Goal: Register for event/course

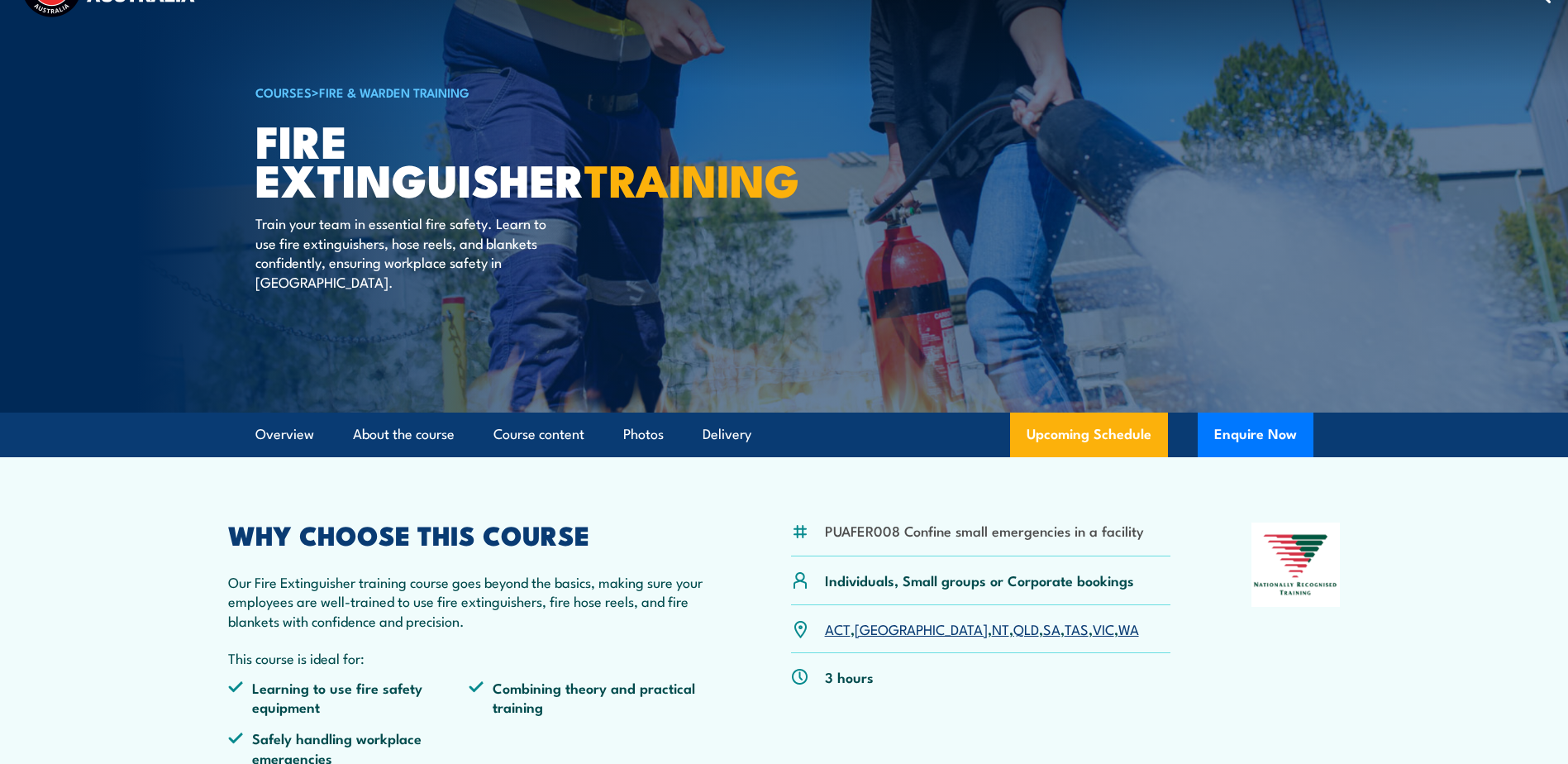
scroll to position [165, 0]
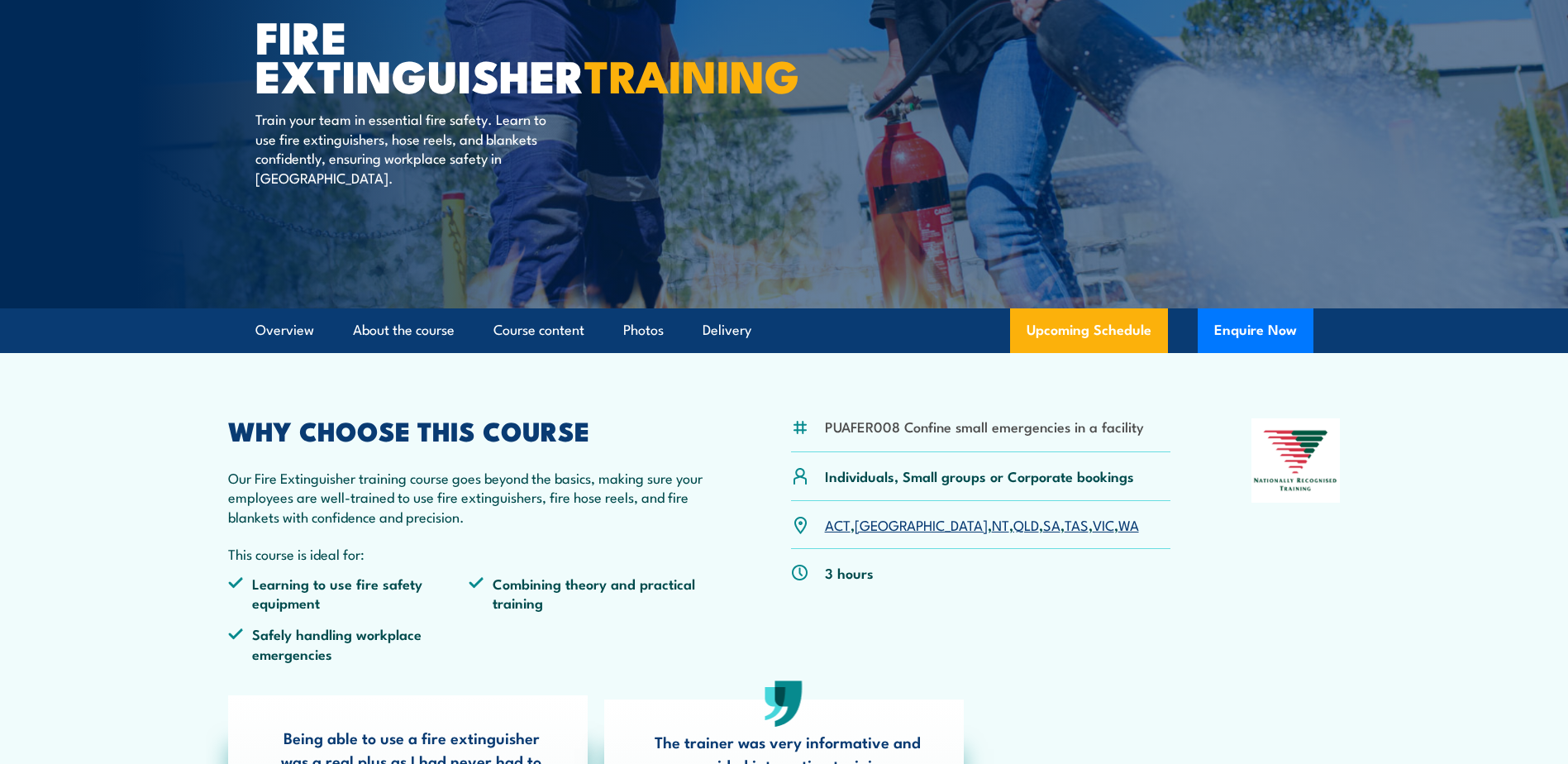
click at [879, 524] on link "[GEOGRAPHIC_DATA]" at bounding box center [922, 525] width 133 height 20
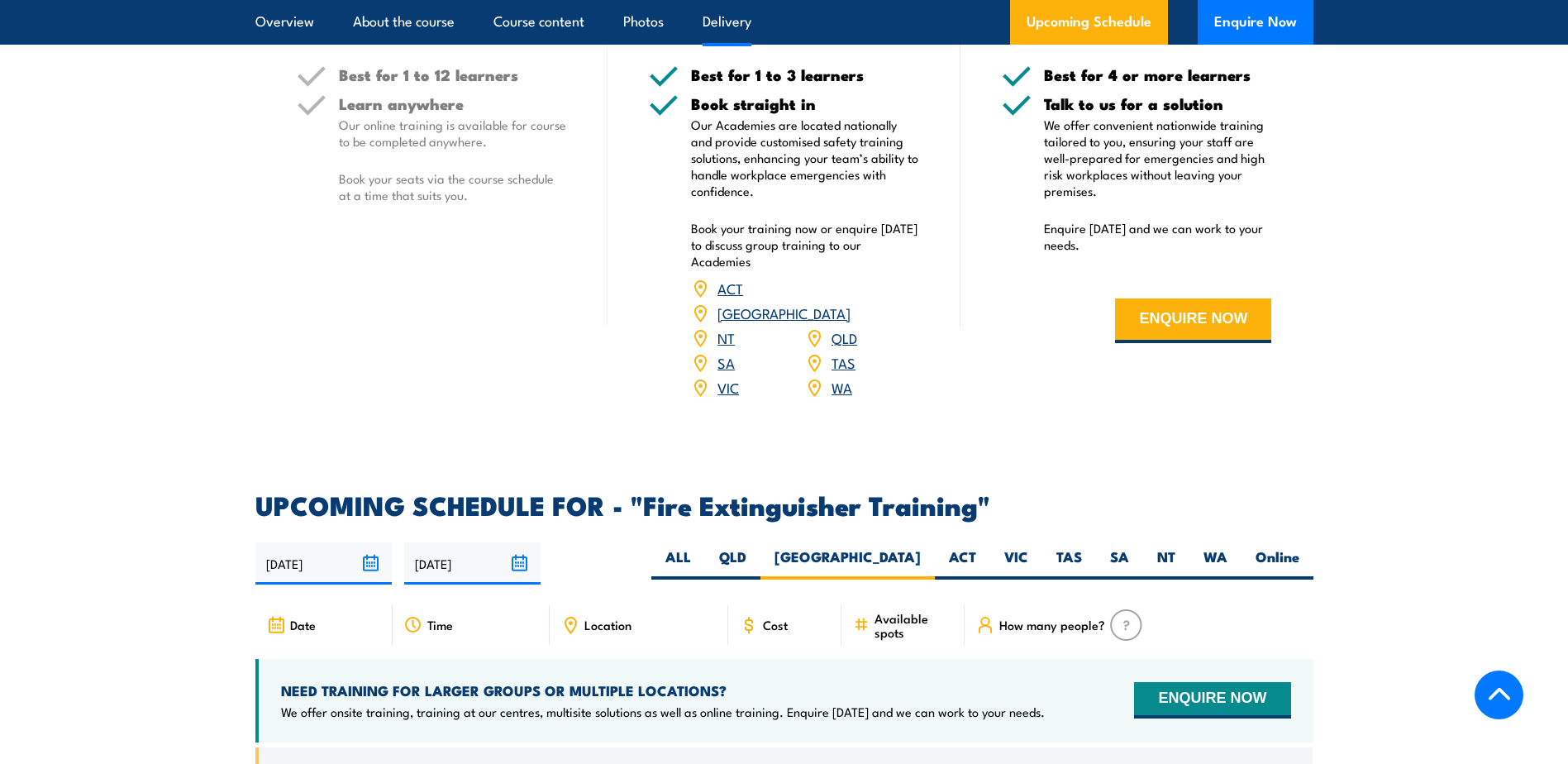
scroll to position [2197, 0]
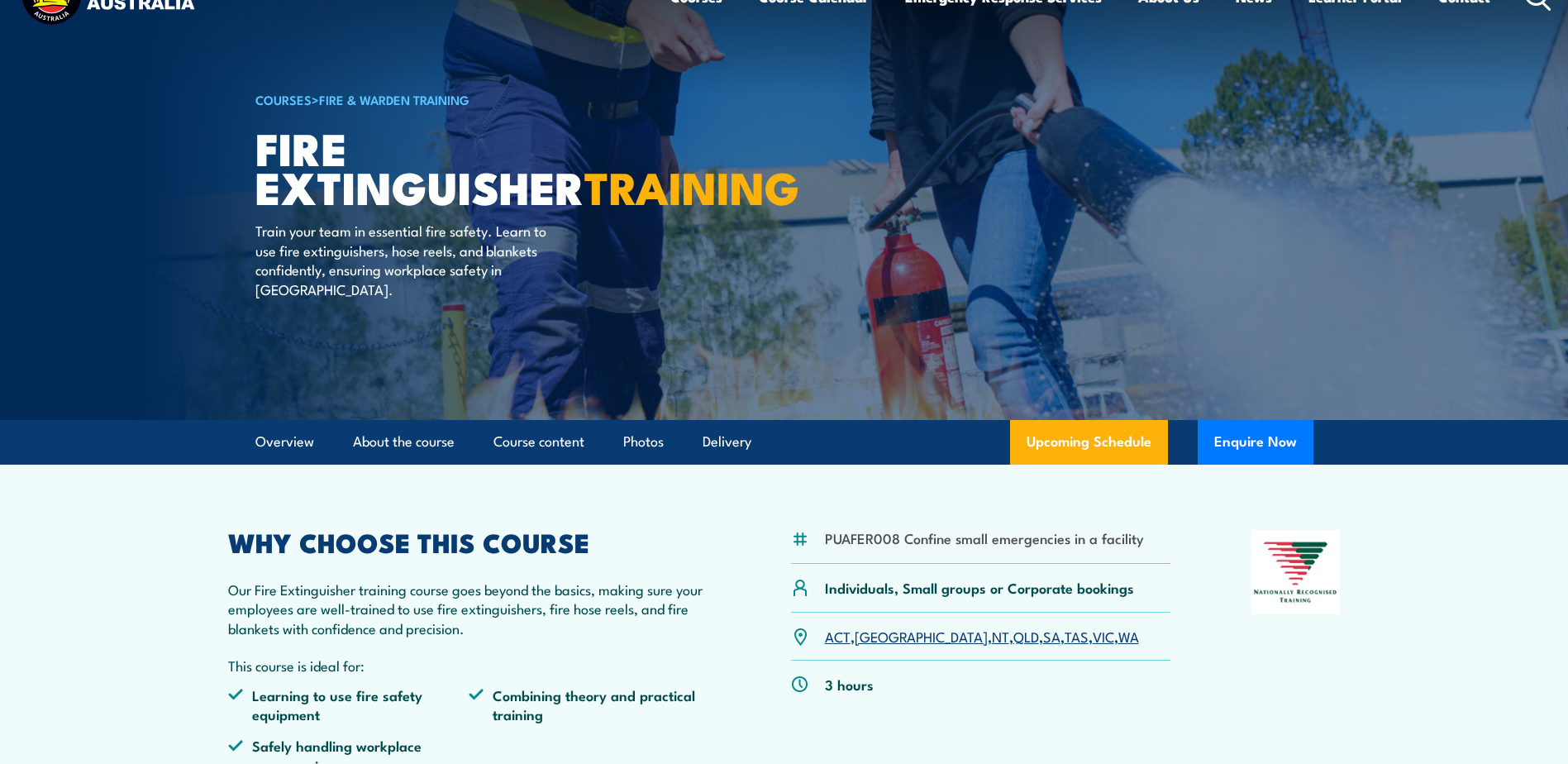
scroll to position [83, 0]
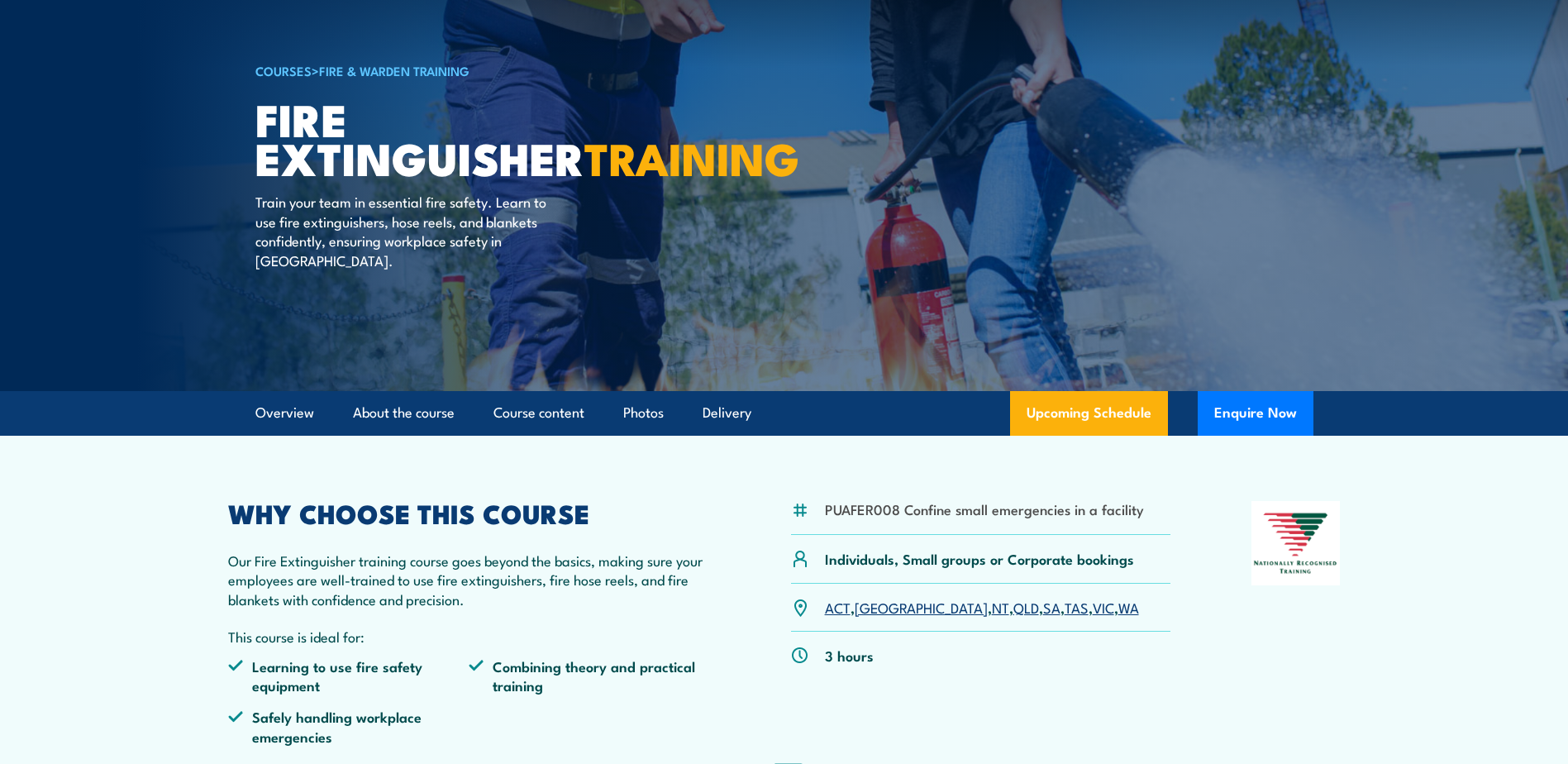
click at [881, 615] on link "NSW" at bounding box center [922, 608] width 133 height 20
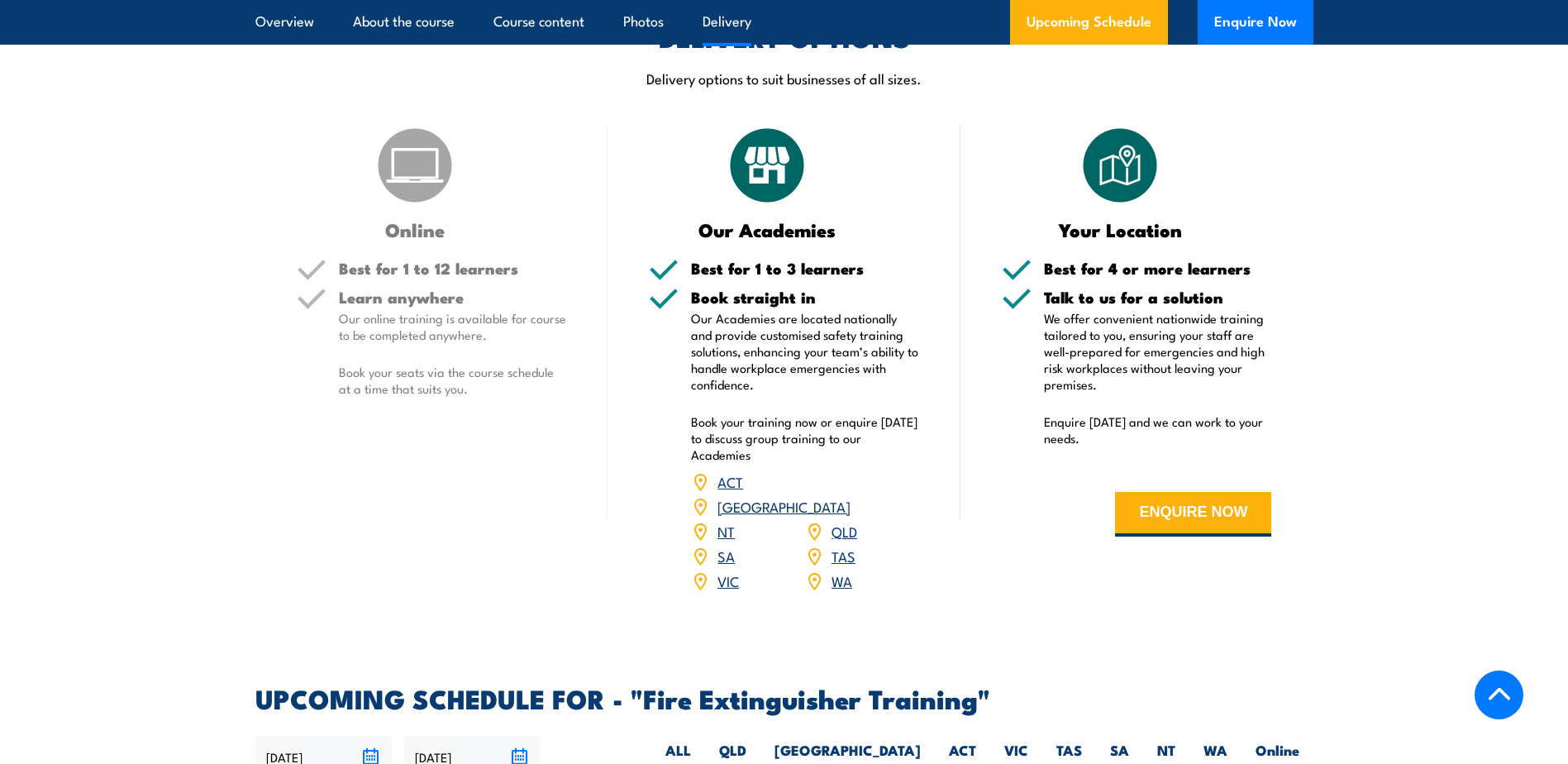
scroll to position [1535, 0]
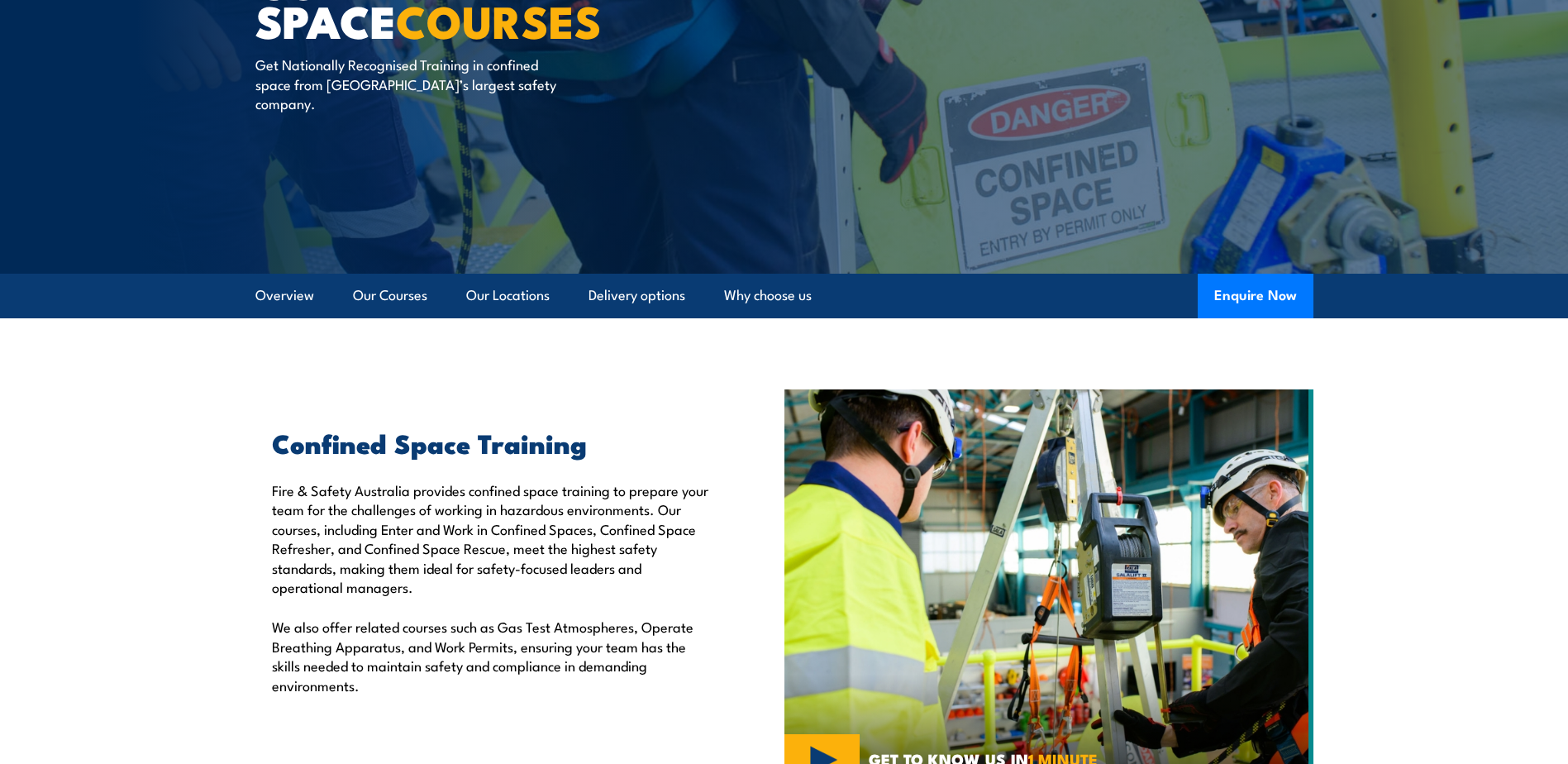
scroll to position [248, 0]
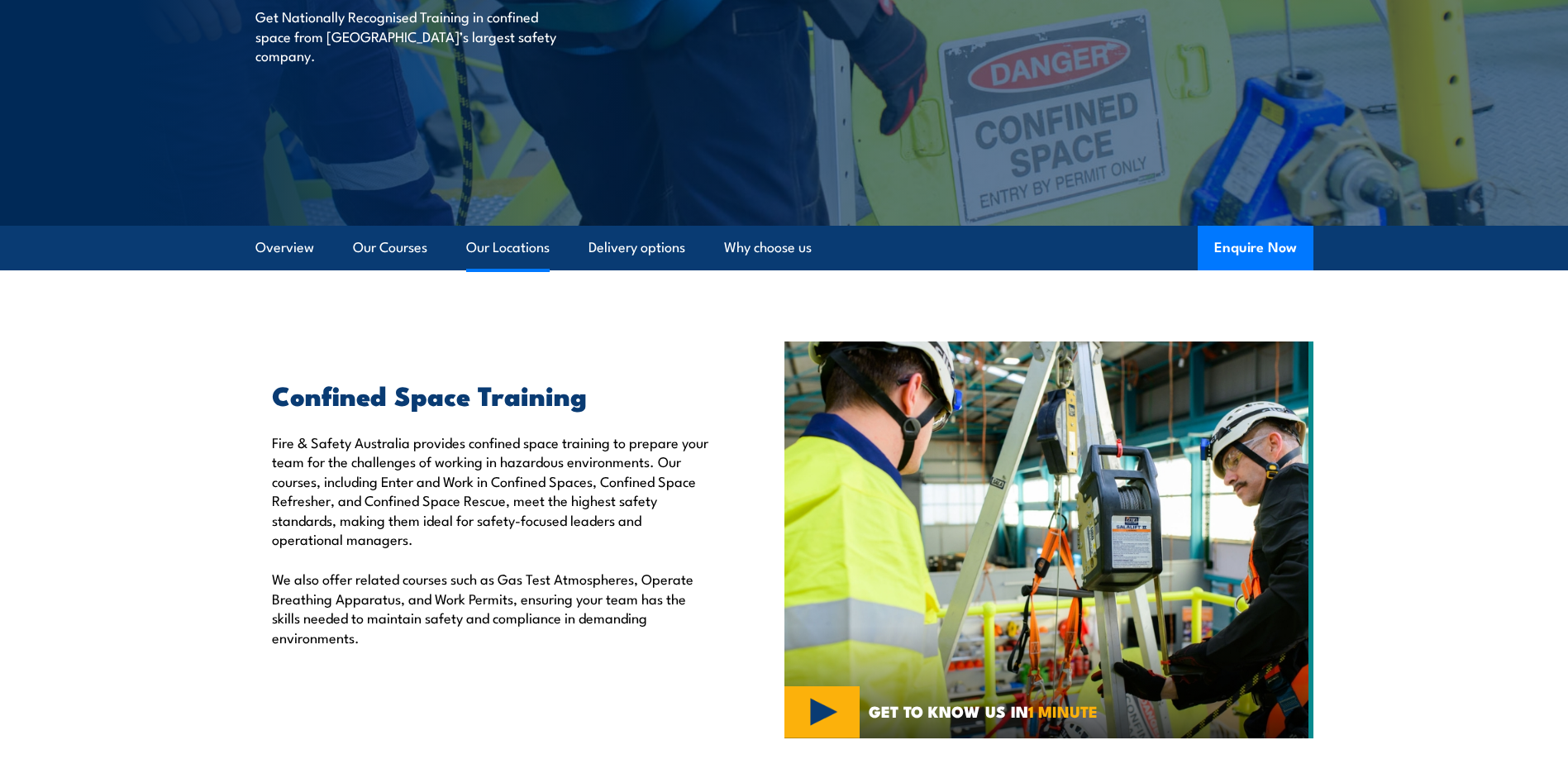
click at [519, 243] on link "Our Locations" at bounding box center [508, 248] width 84 height 44
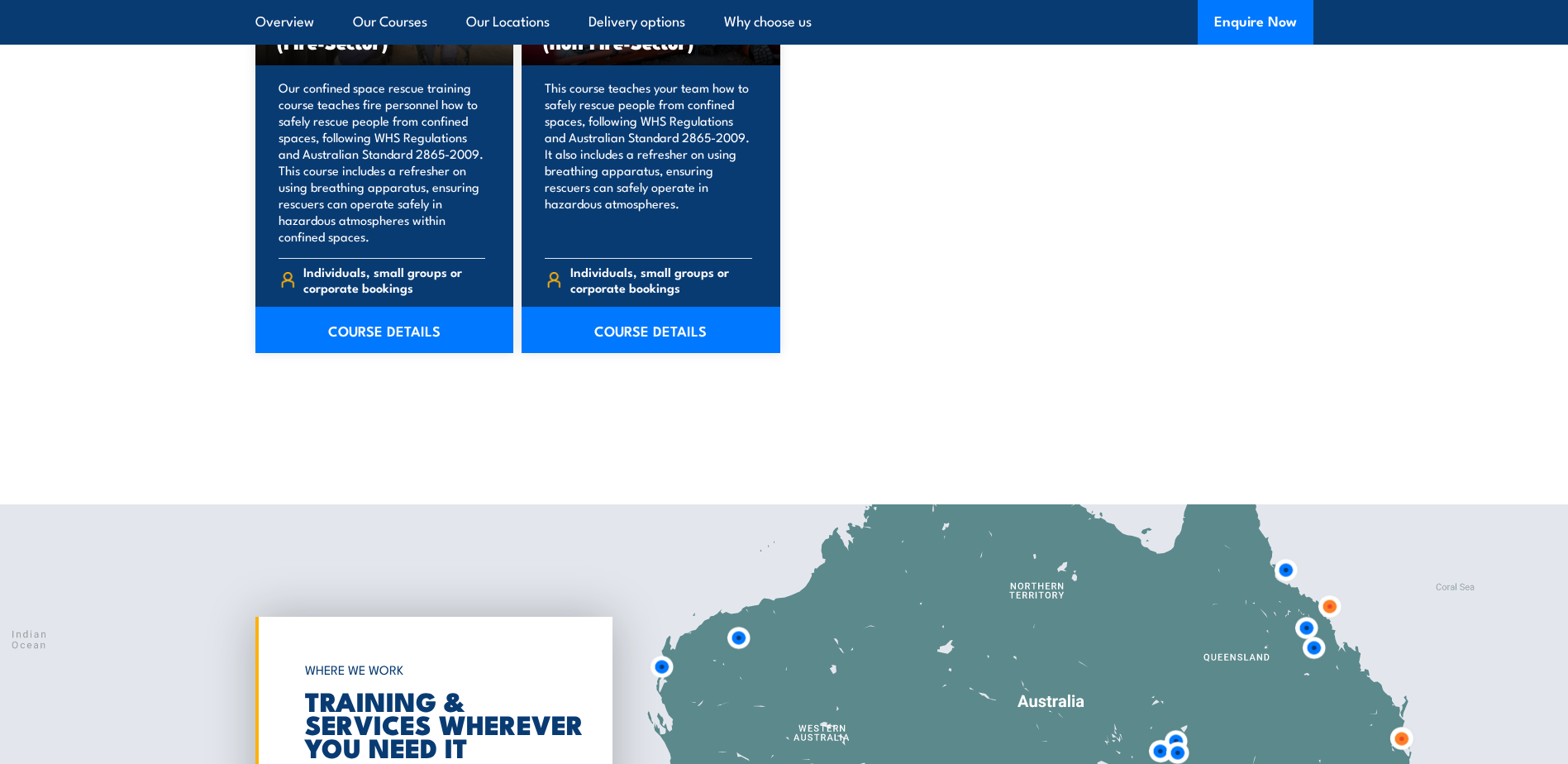
scroll to position [2345, 0]
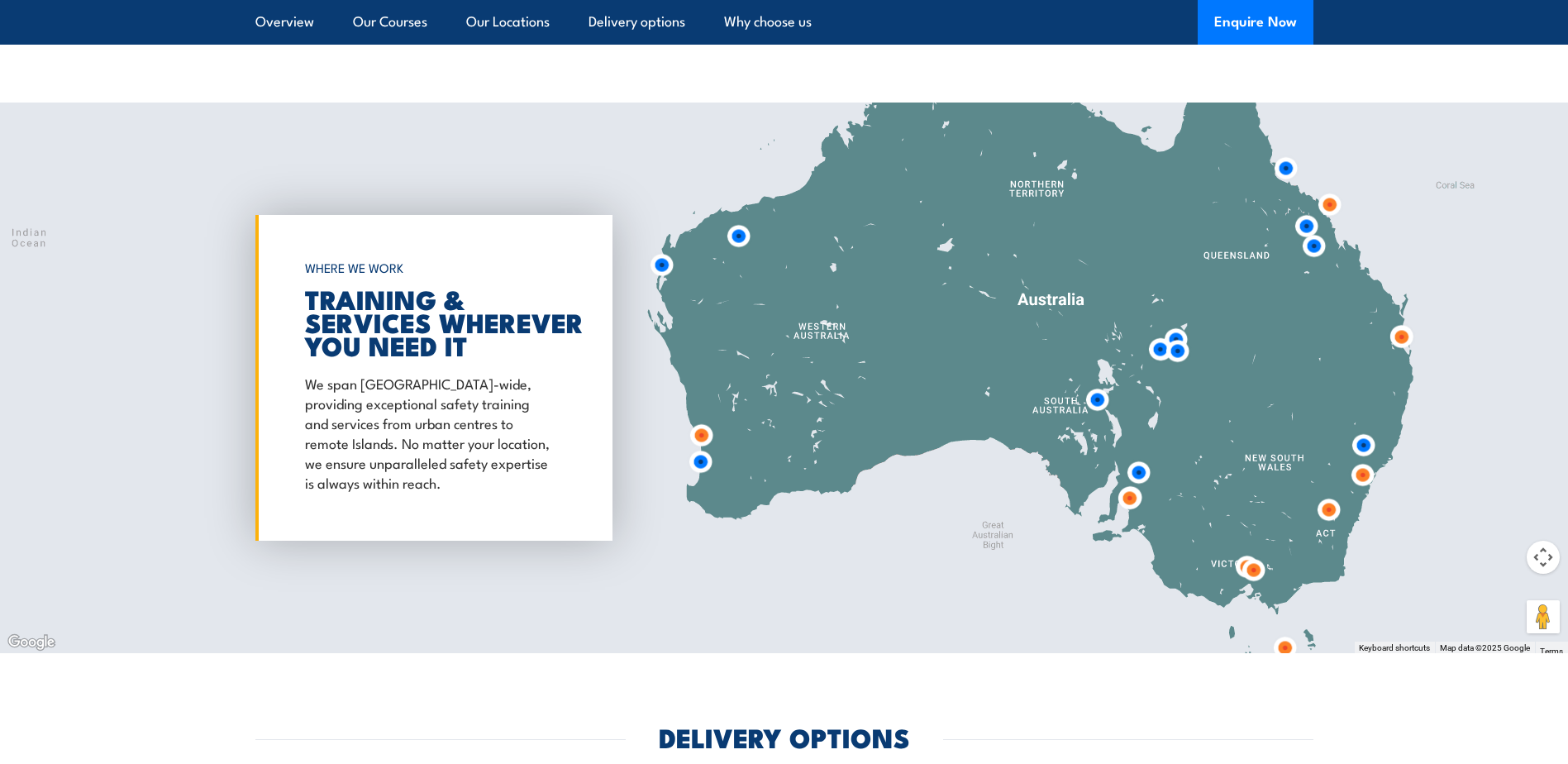
click at [1368, 475] on img at bounding box center [1363, 475] width 44 height 44
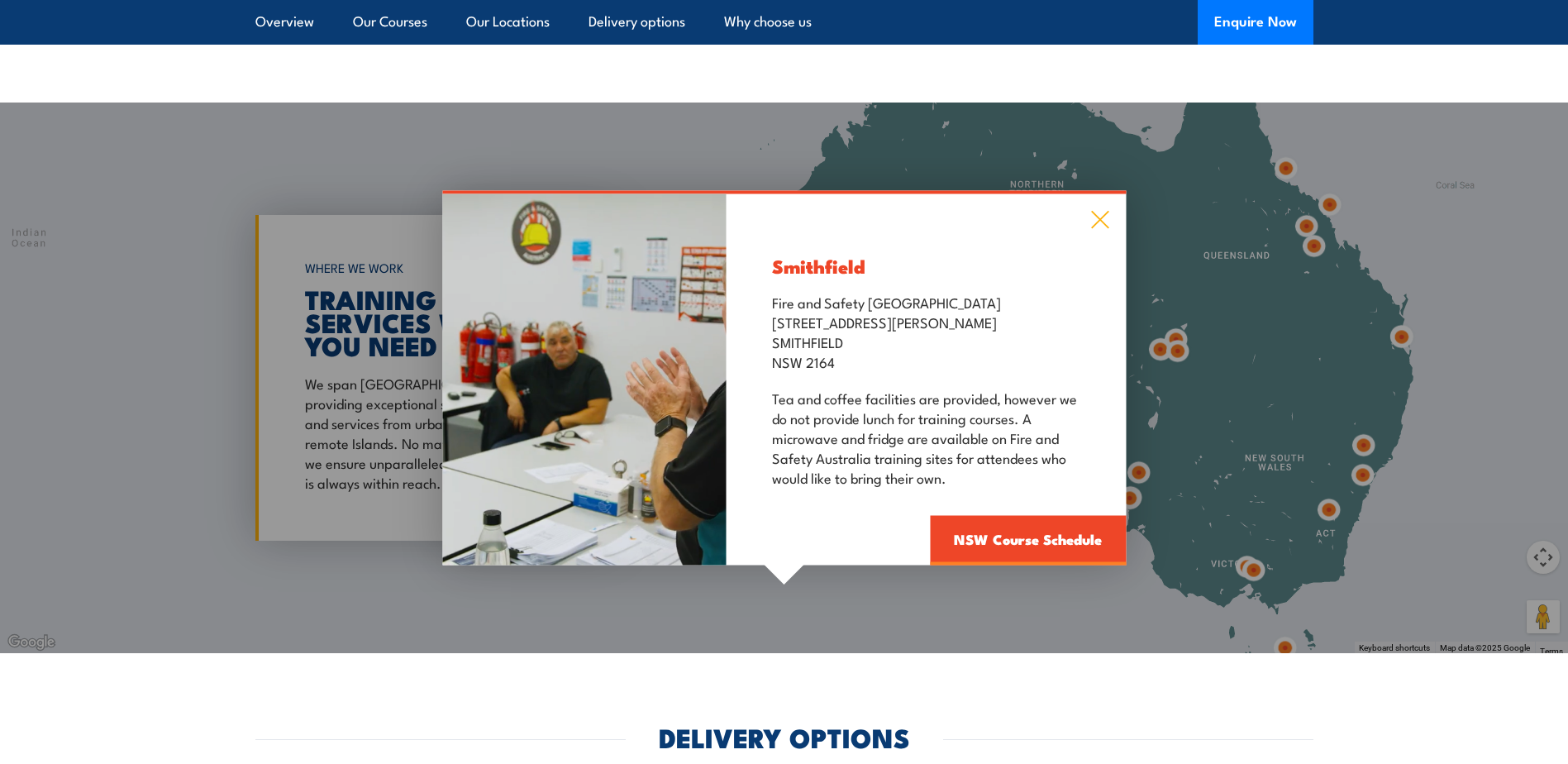
click at [1091, 215] on icon at bounding box center [1099, 220] width 19 height 18
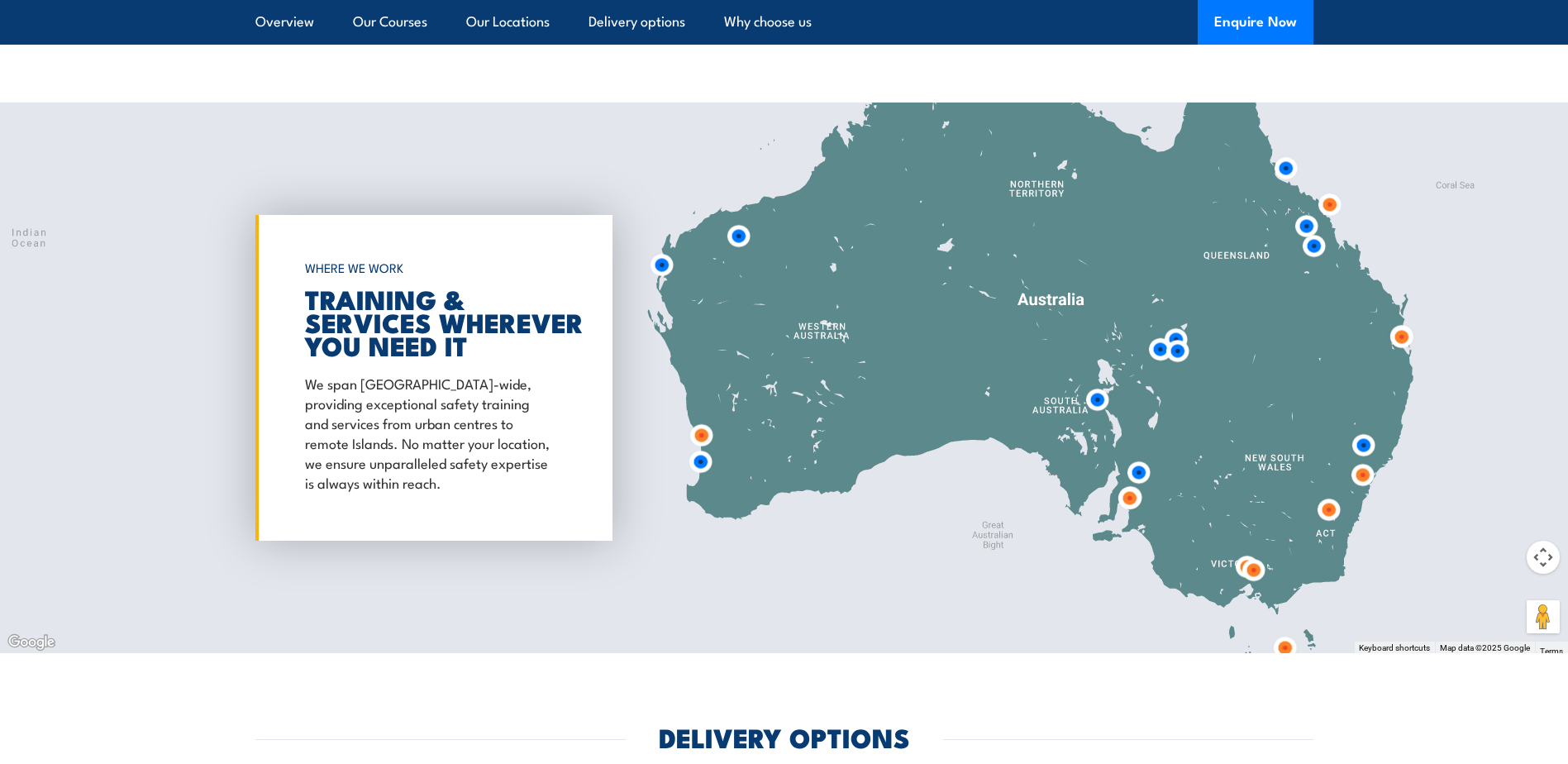
click at [1367, 442] on img at bounding box center [1364, 445] width 44 height 44
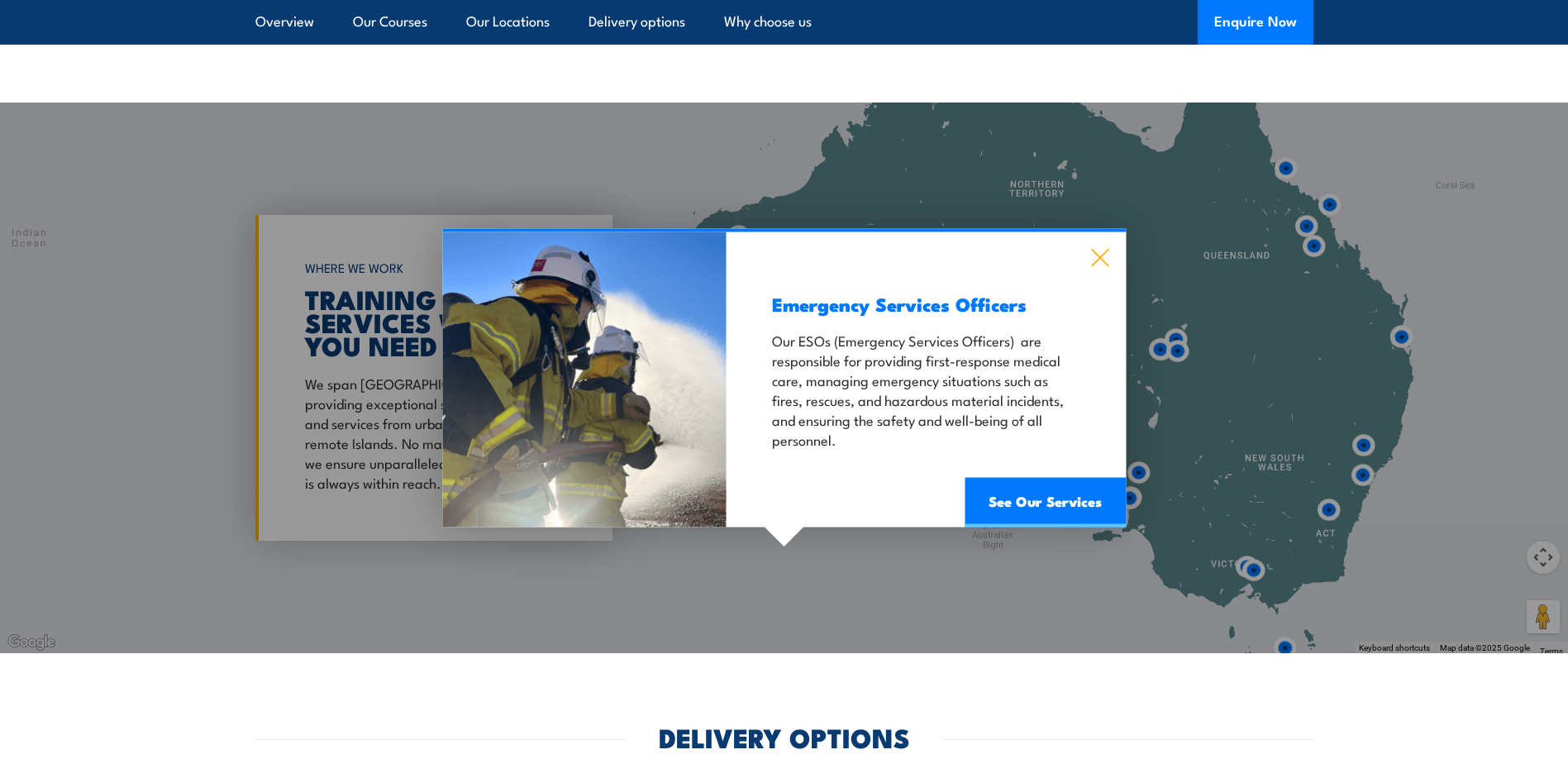
click at [1100, 251] on icon at bounding box center [1099, 258] width 19 height 18
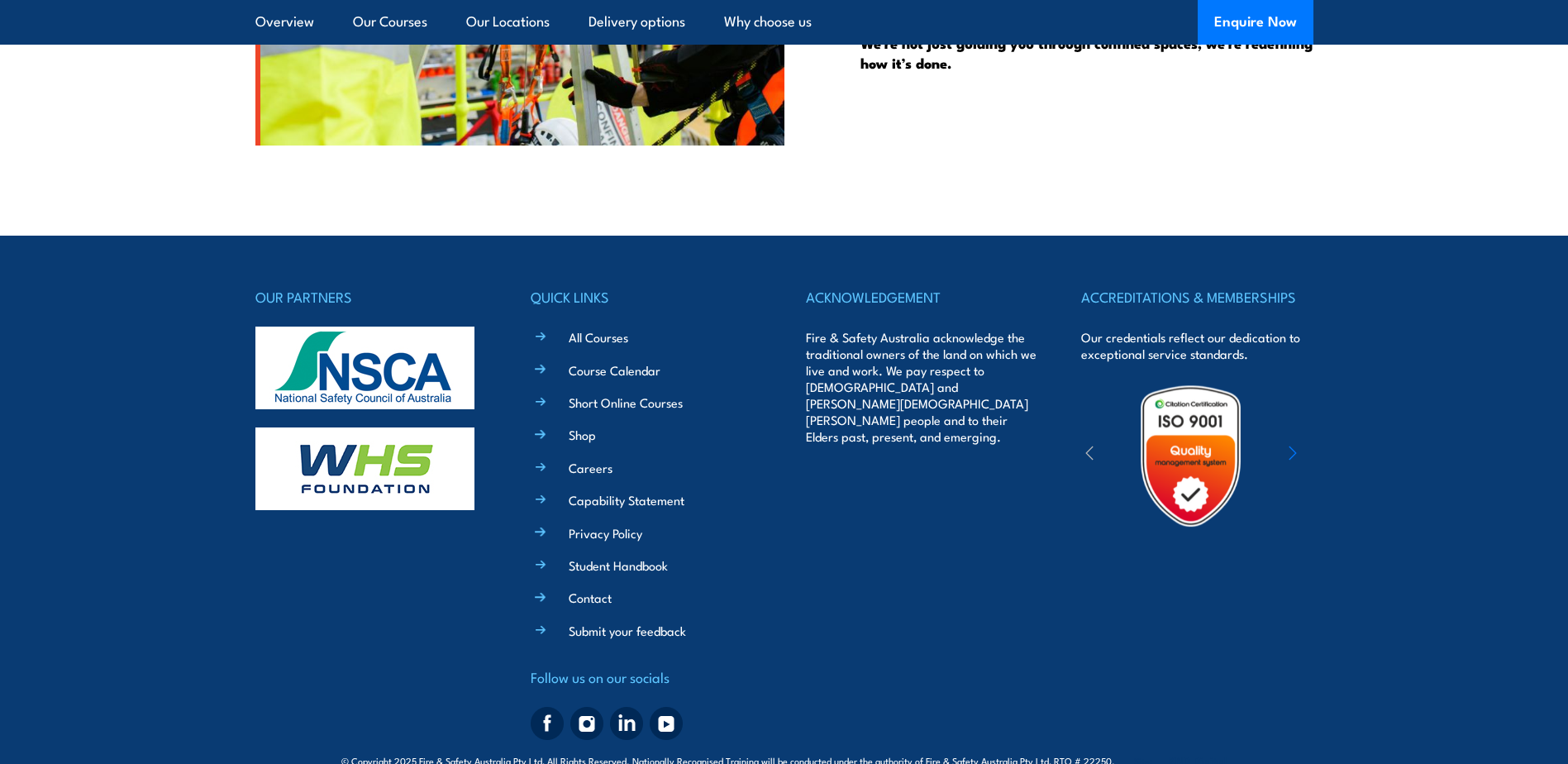
scroll to position [4333, 0]
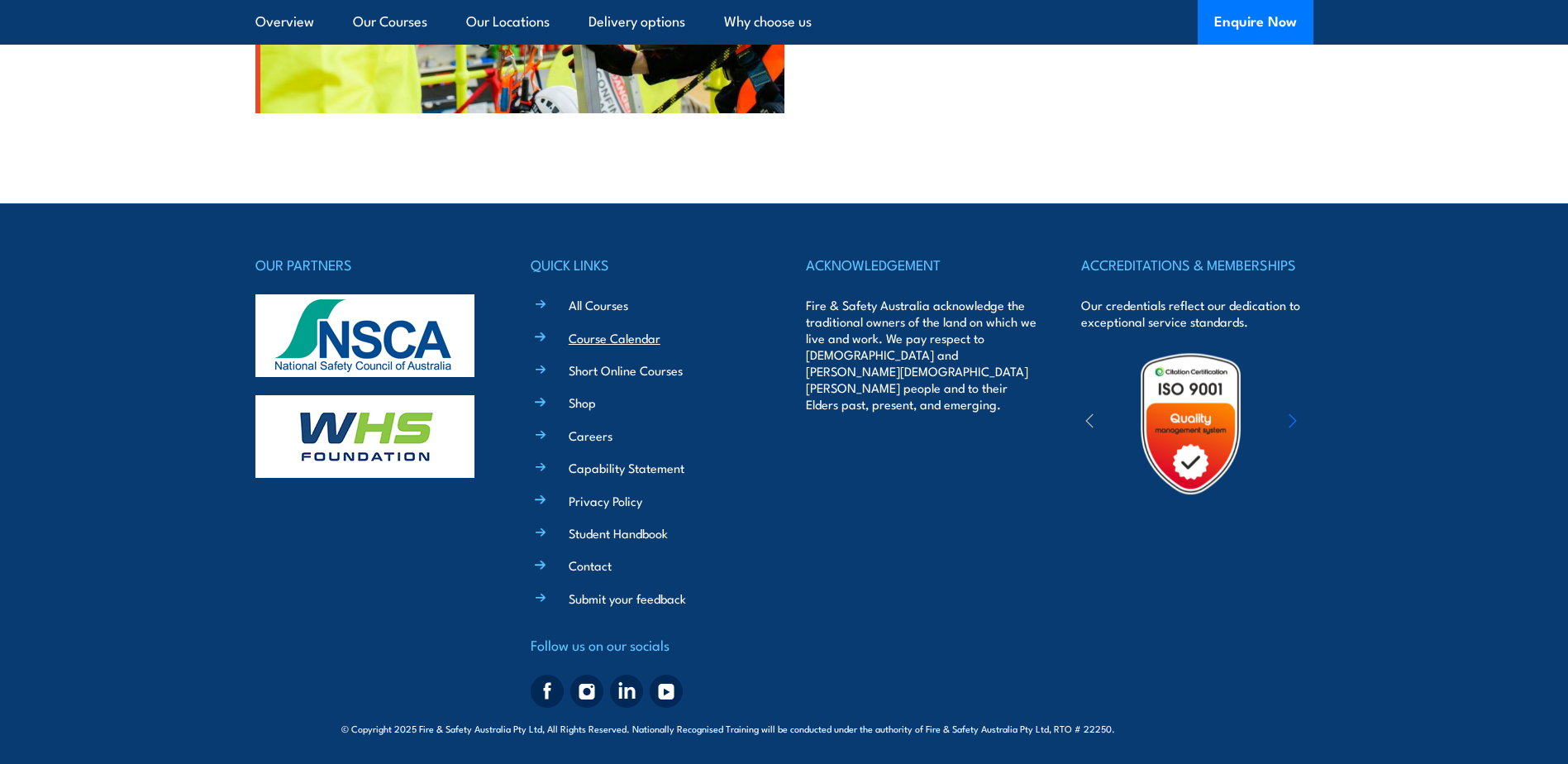
click at [631, 342] on link "Course Calendar" at bounding box center [614, 337] width 92 height 17
click at [624, 338] on link "Course Calendar" at bounding box center [614, 337] width 92 height 17
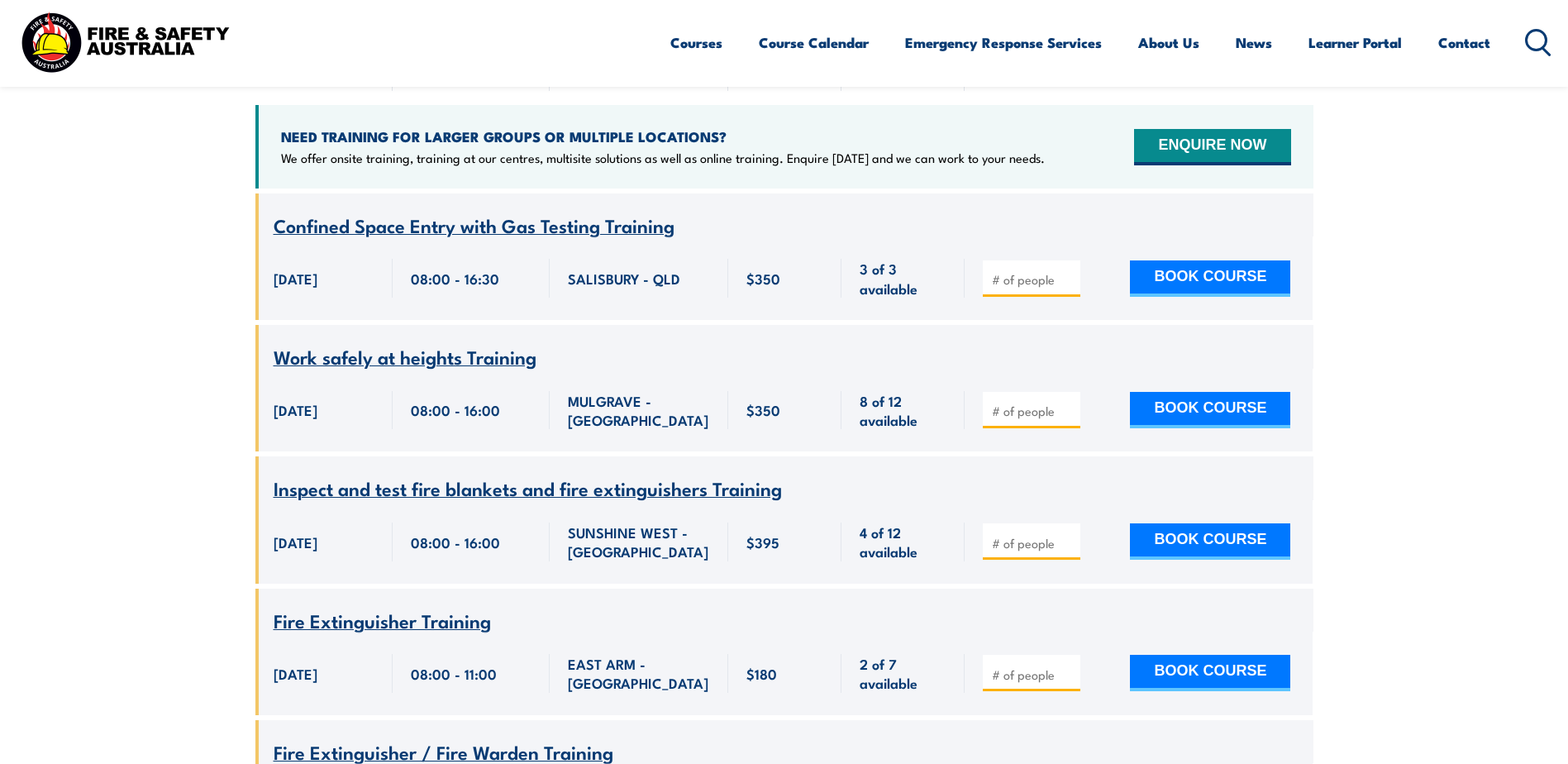
scroll to position [248, 0]
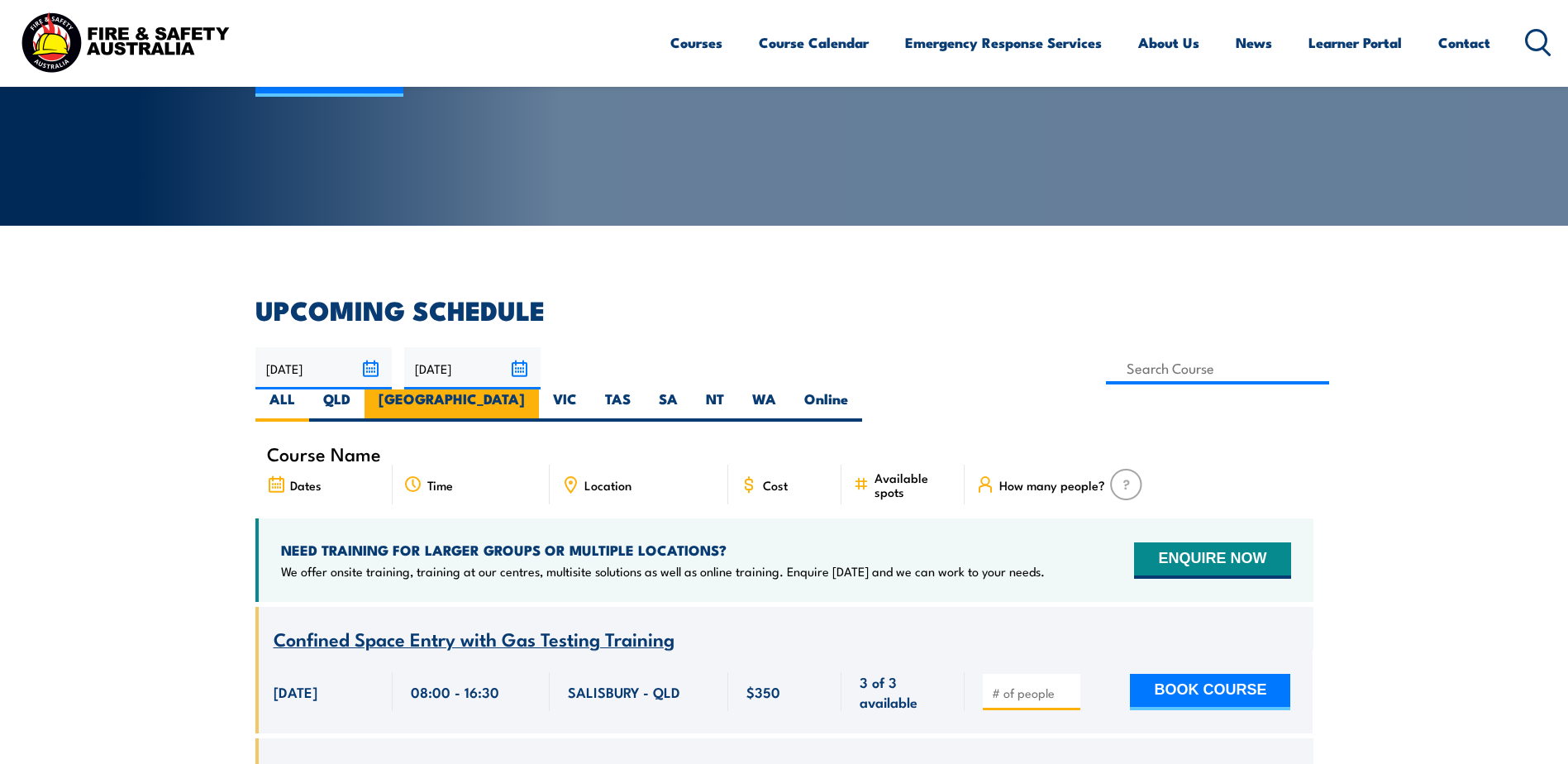
click at [539, 389] on label "[GEOGRAPHIC_DATA]" at bounding box center [451, 405] width 174 height 32
click at [536, 389] on input "[GEOGRAPHIC_DATA]" at bounding box center [530, 394] width 11 height 11
radio input "true"
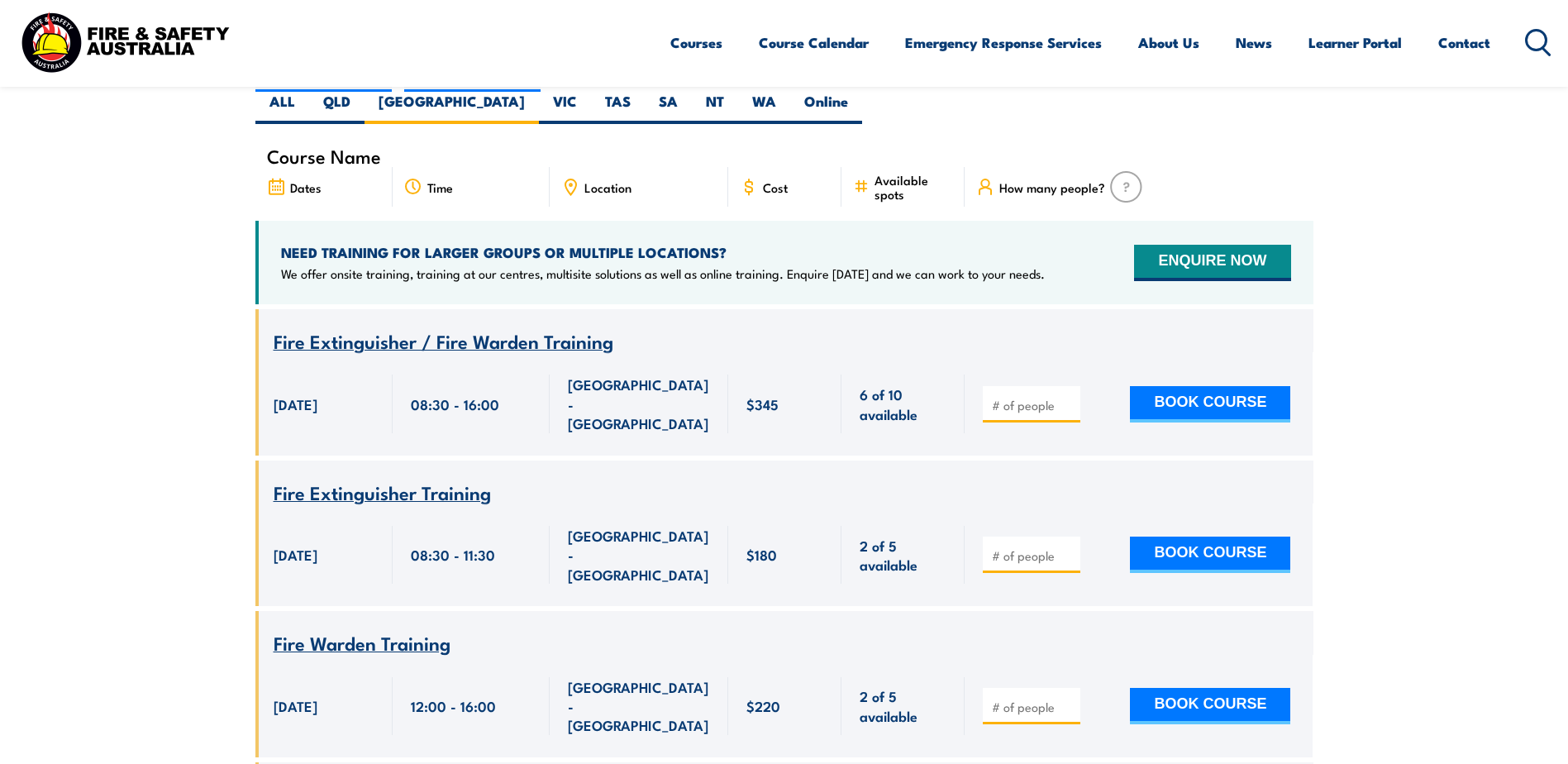
click at [586, 180] on span "Location" at bounding box center [607, 187] width 47 height 14
click at [576, 179] on icon at bounding box center [570, 186] width 11 height 15
click at [602, 180] on span "Location" at bounding box center [607, 187] width 47 height 14
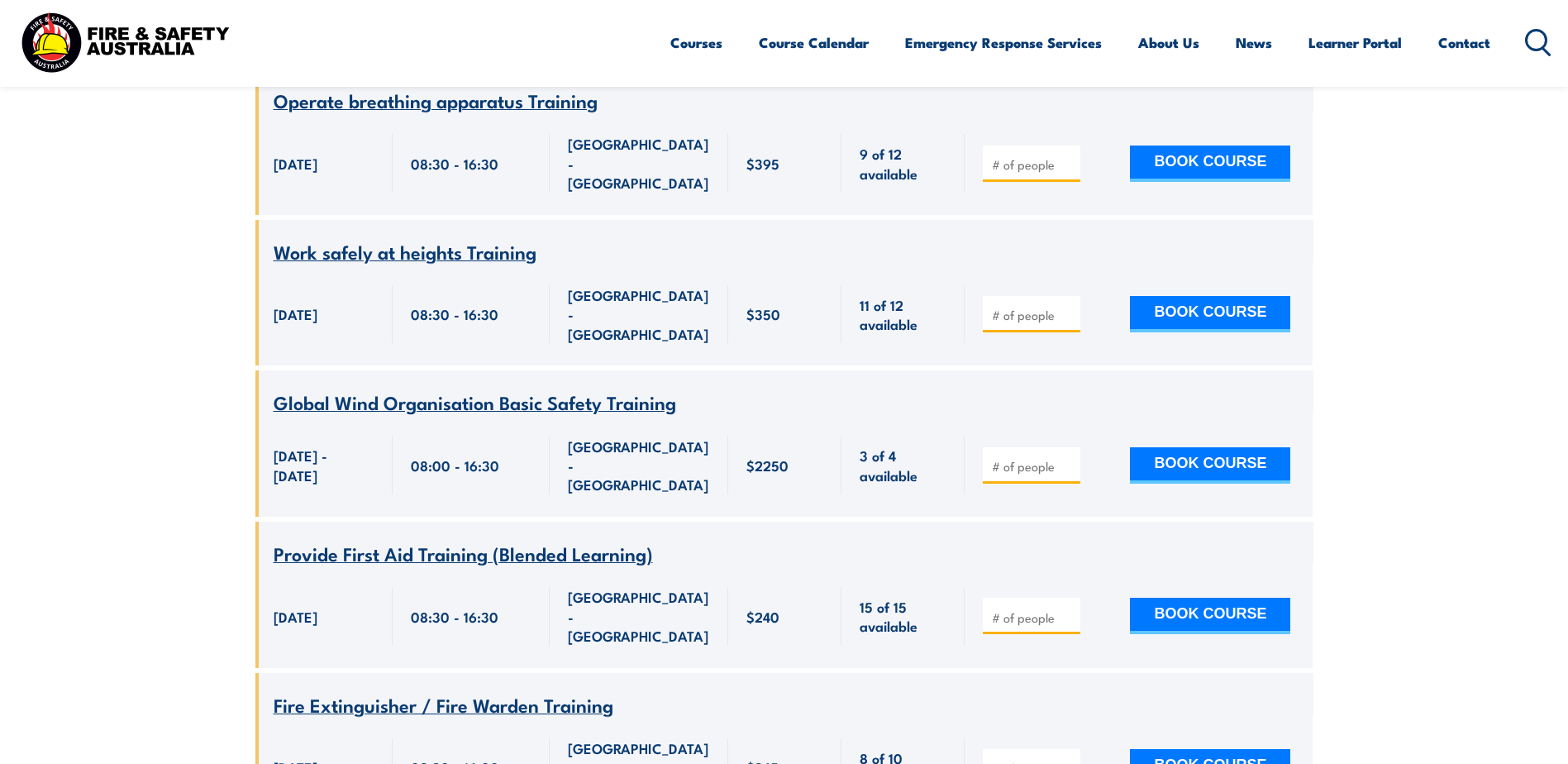
scroll to position [5591, 0]
